Goal: Information Seeking & Learning: Learn about a topic

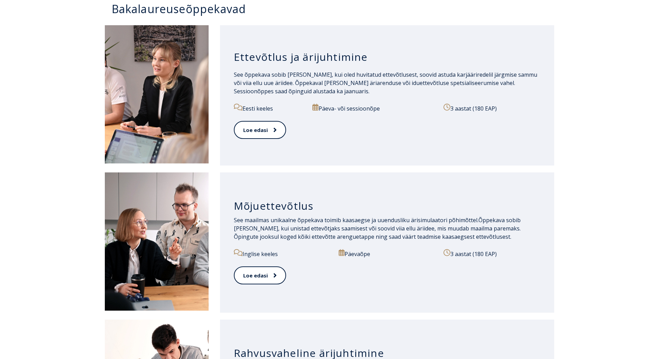
scroll to position [346, 0]
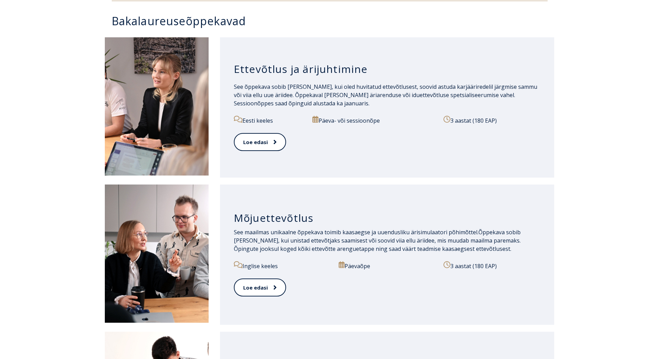
drag, startPoint x: 62, startPoint y: 13, endPoint x: 477, endPoint y: 177, distance: 446.2
click at [477, 177] on div "Avaleht Vastuvõtuinfo Bakalaureuseõpe Olenemata sellest, kas sind huvitab ettev…" at bounding box center [329, 300] width 659 height 1235
click at [481, 175] on div "Ettevõtlus ja ärijuhtimine See õppekava sobib Sulle, kui oled huvitatud ettevõt…" at bounding box center [387, 107] width 334 height 140
click at [556, 187] on div "Mõjuettevõtlus See maailmas unikaalne õppekava toimib kaasaegse ja uuendusliku …" at bounding box center [329, 254] width 659 height 147
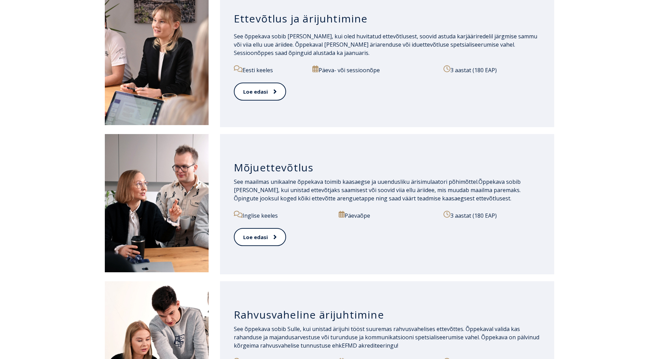
scroll to position [380, 0]
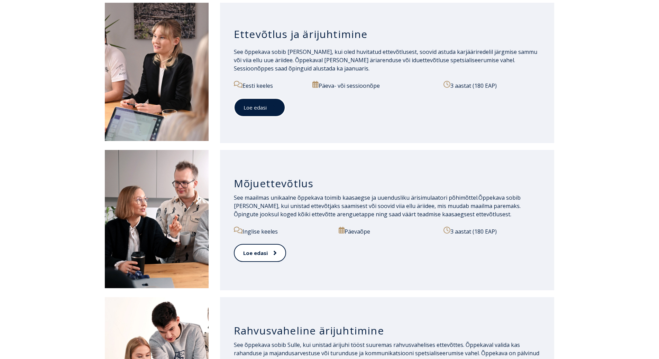
click at [267, 109] on span at bounding box center [271, 107] width 9 height 7
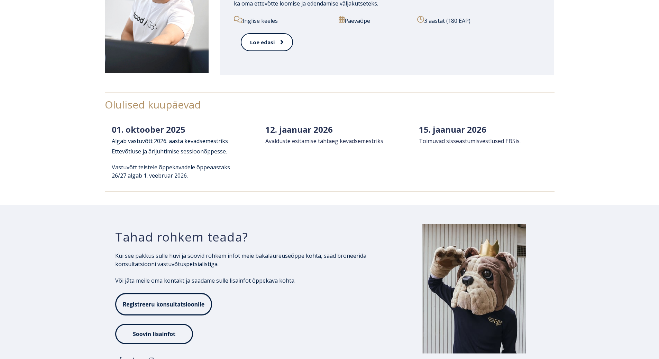
scroll to position [899, 0]
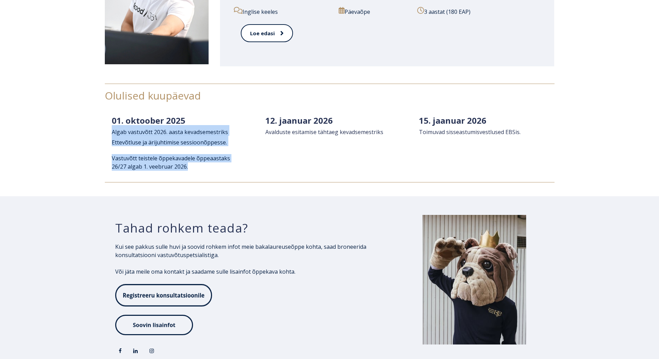
drag, startPoint x: 202, startPoint y: 176, endPoint x: 98, endPoint y: 129, distance: 113.7
click at [100, 129] on div "Olulised kuupäevad [DATE] A lg ab vastuvõtt 2 026. aasta kevadsemestriks Ettevõ…" at bounding box center [329, 133] width 659 height 127
click at [99, 132] on div "Olulised kuupäevad 01. oktoober 2025 A lg ab vastuvõtt 2 026. aasta kevadsemest…" at bounding box center [329, 133] width 659 height 127
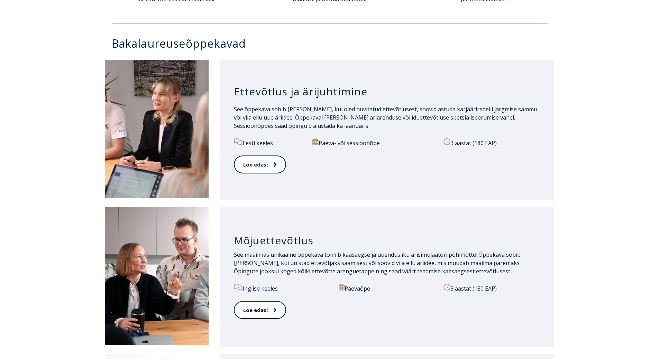
scroll to position [311, 0]
